Goal: Task Accomplishment & Management: Use online tool/utility

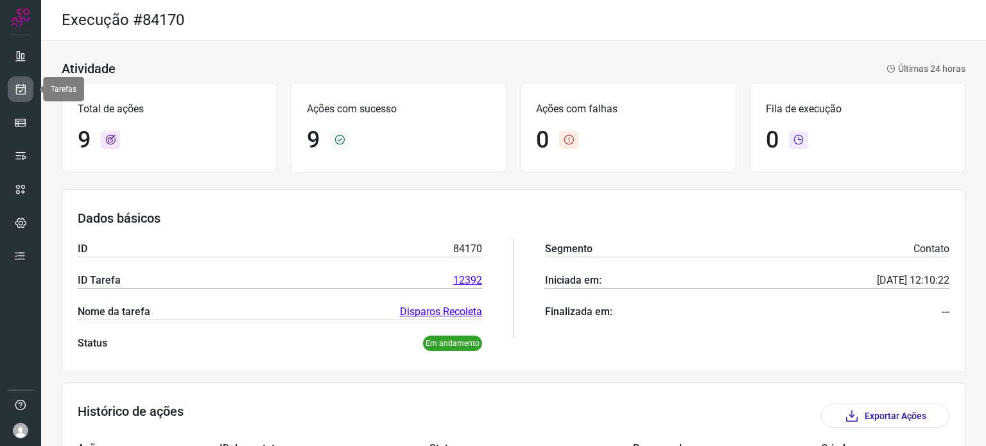
click at [21, 87] on icon at bounding box center [20, 89] width 13 height 13
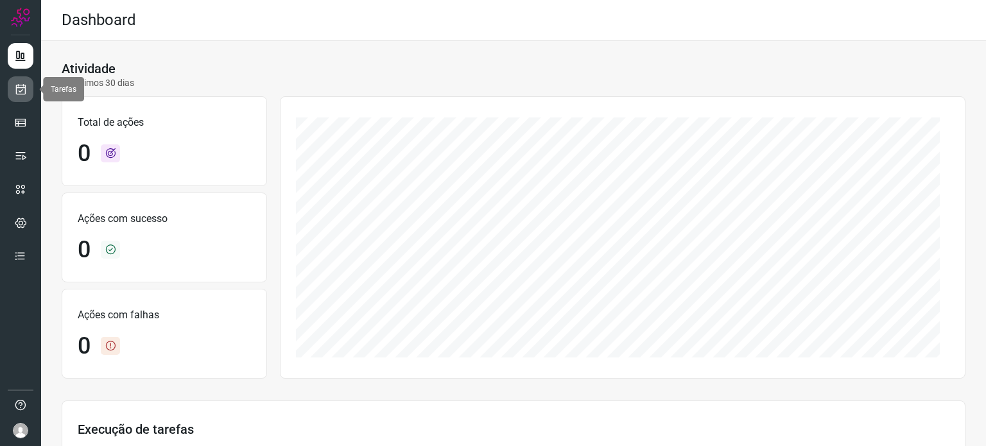
click at [18, 86] on icon at bounding box center [20, 89] width 13 height 13
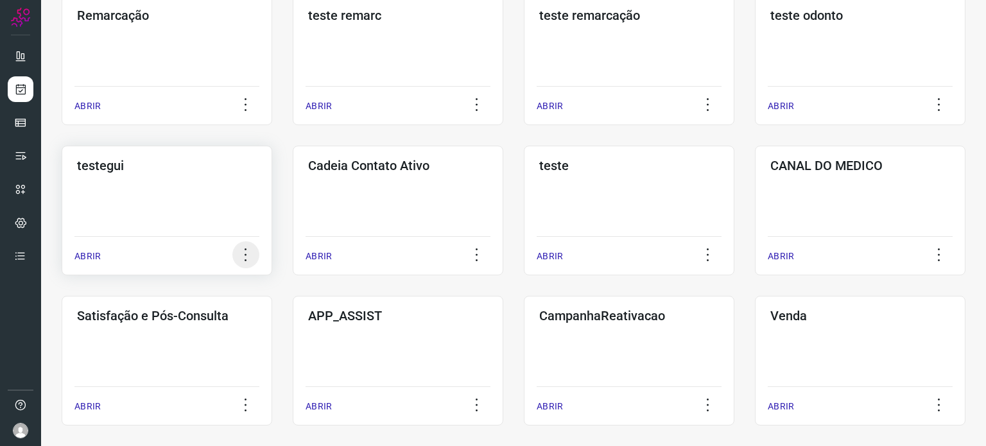
scroll to position [385, 0]
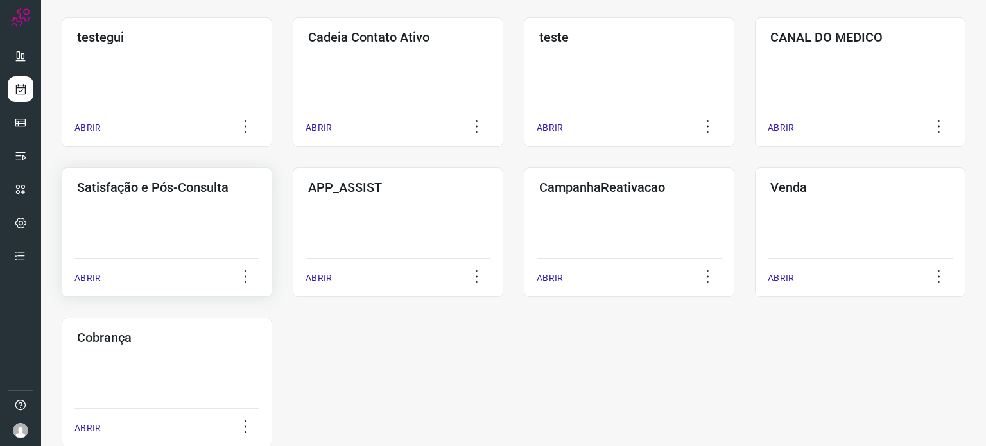
click at [155, 209] on div "Satisfação e Pós-Consulta ABRIR" at bounding box center [167, 233] width 210 height 130
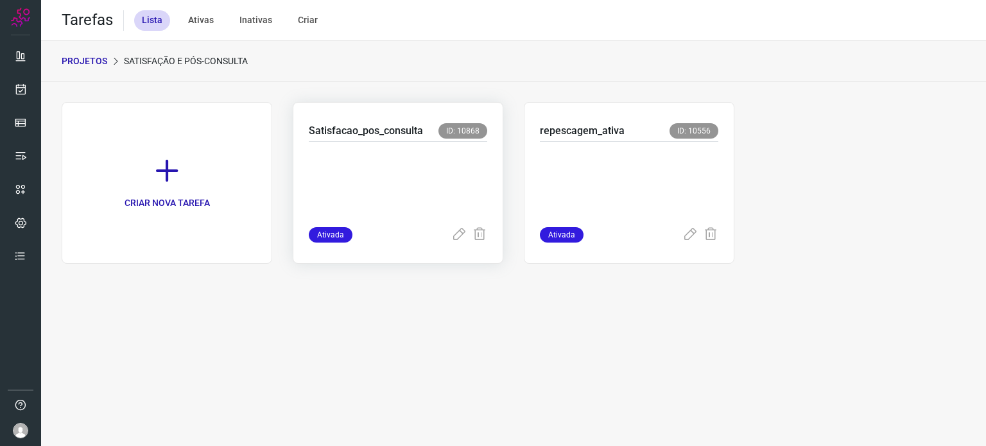
click at [409, 189] on p at bounding box center [398, 182] width 178 height 64
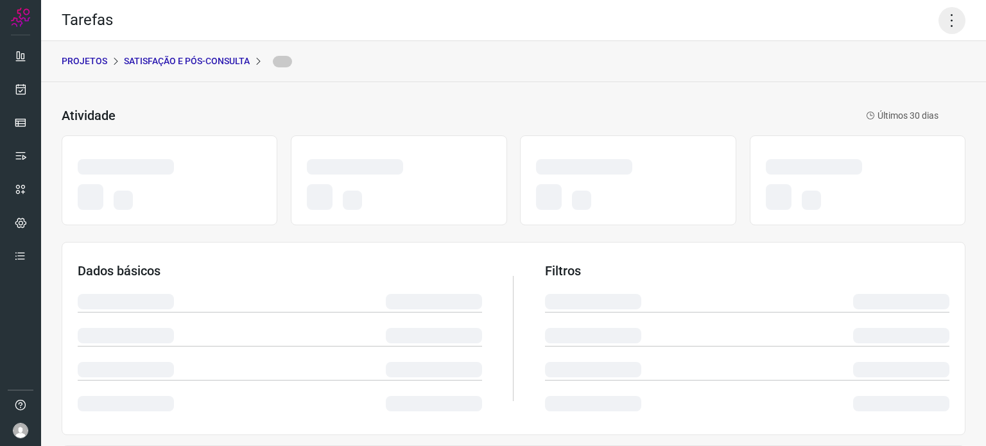
click at [943, 24] on icon at bounding box center [951, 20] width 27 height 27
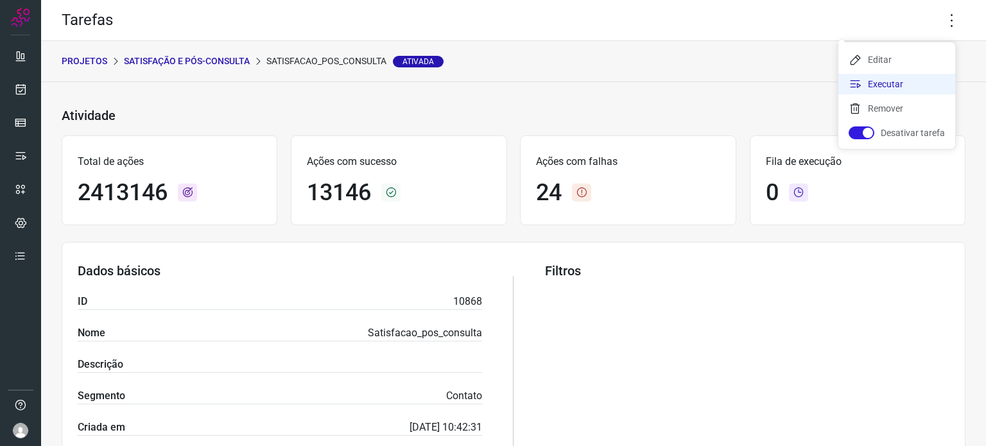
click at [865, 82] on li "Executar" at bounding box center [896, 84] width 117 height 21
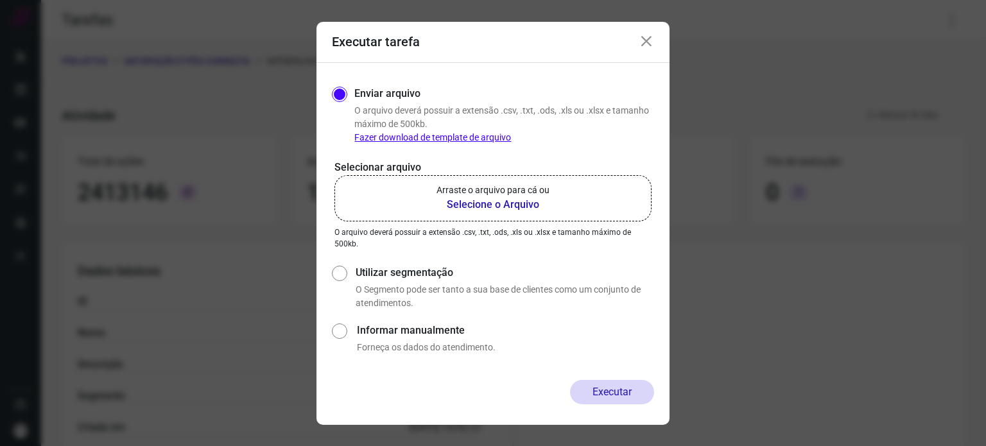
click at [547, 207] on b "Selecione o Arquivo" at bounding box center [492, 204] width 113 height 15
click at [0, 0] on input "Arraste o arquivo para cá ou Selecione o Arquivo" at bounding box center [0, 0] width 0 height 0
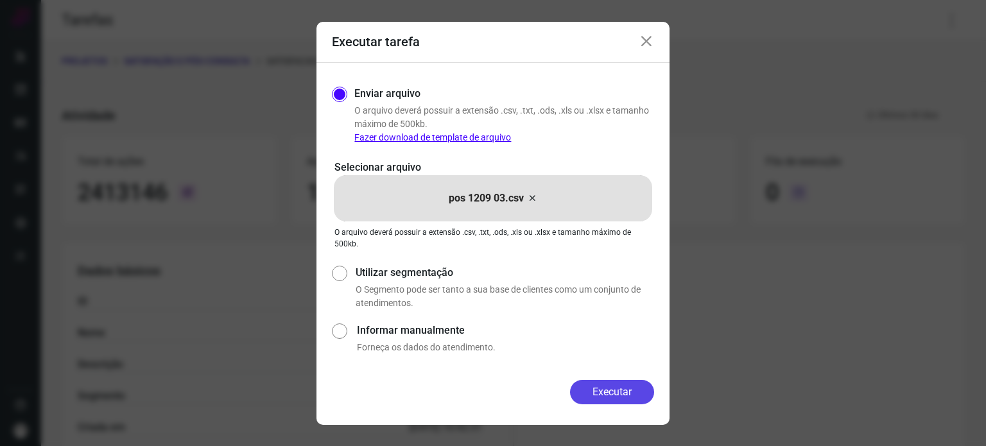
click at [611, 389] on button "Executar" at bounding box center [612, 392] width 84 height 24
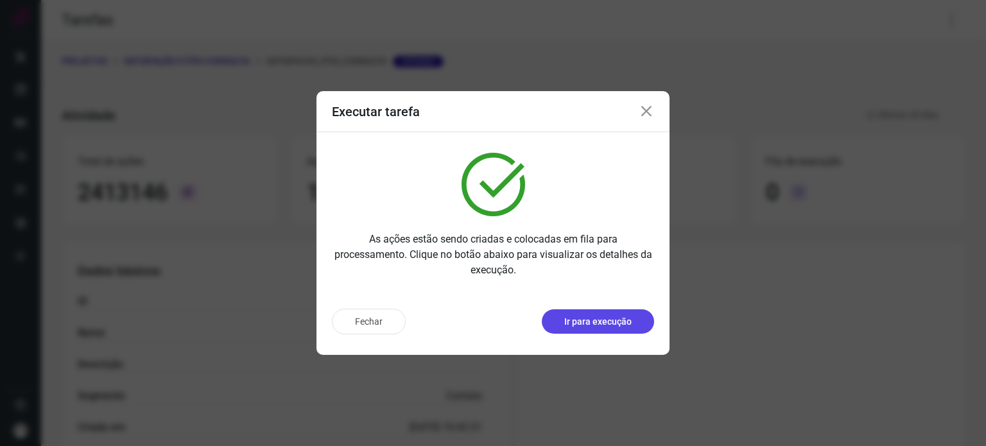
click at [608, 325] on p "Ir para execução" at bounding box center [597, 321] width 67 height 13
